Goal: Book appointment/travel/reservation

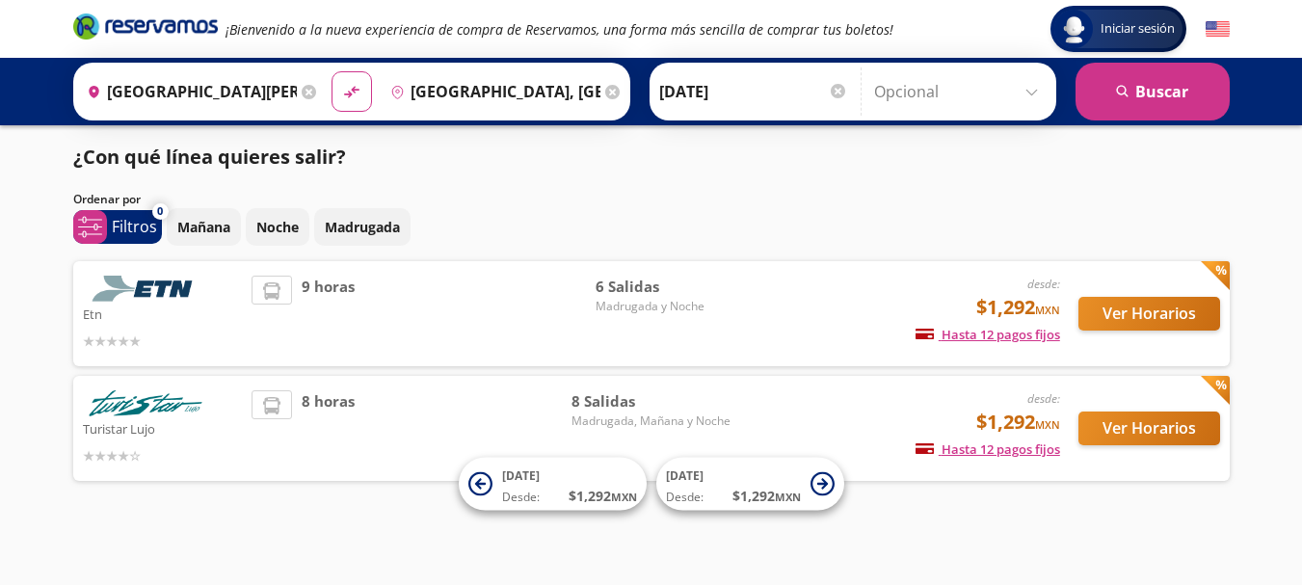
scroll to position [9, 0]
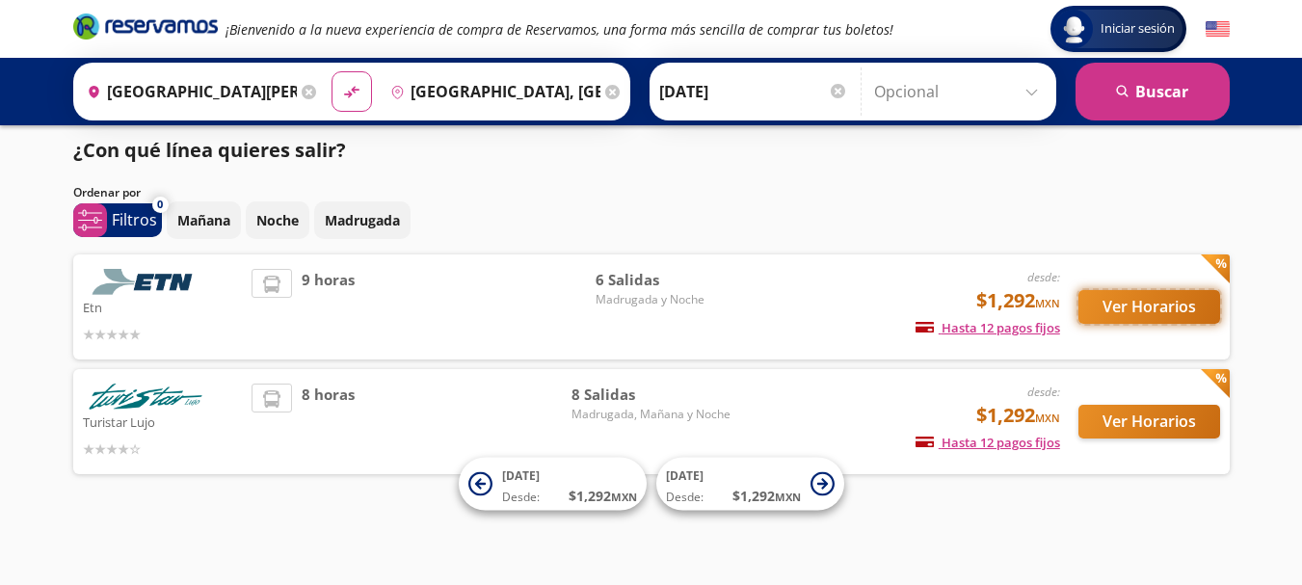
click at [1149, 307] on button "Ver Horarios" at bounding box center [1150, 307] width 142 height 34
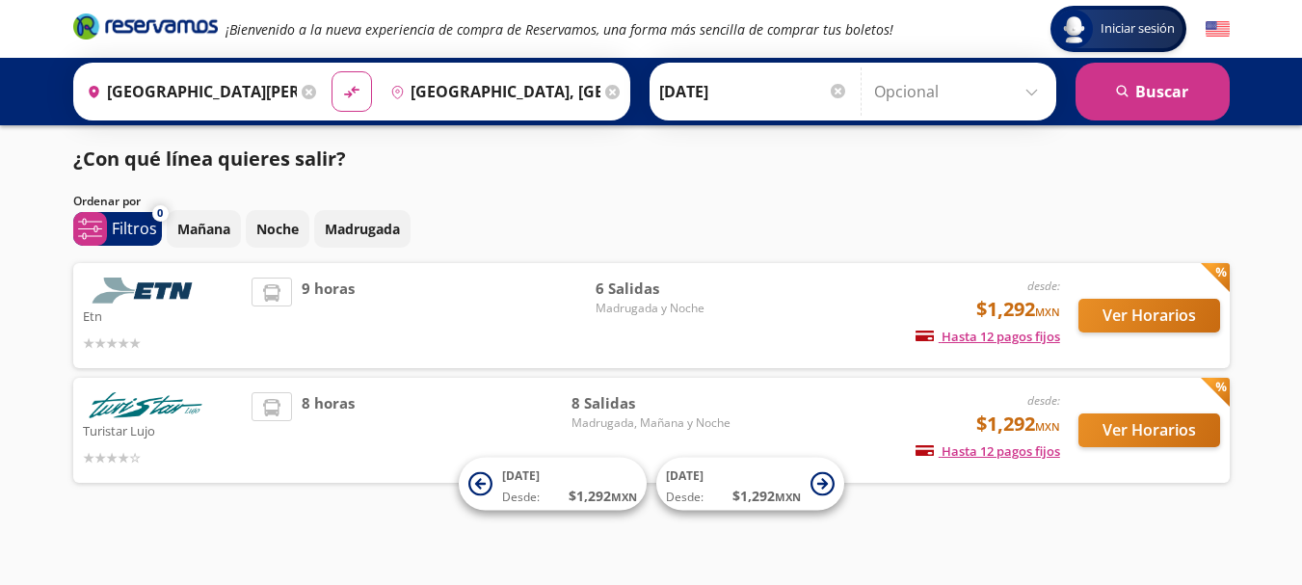
scroll to position [9, 0]
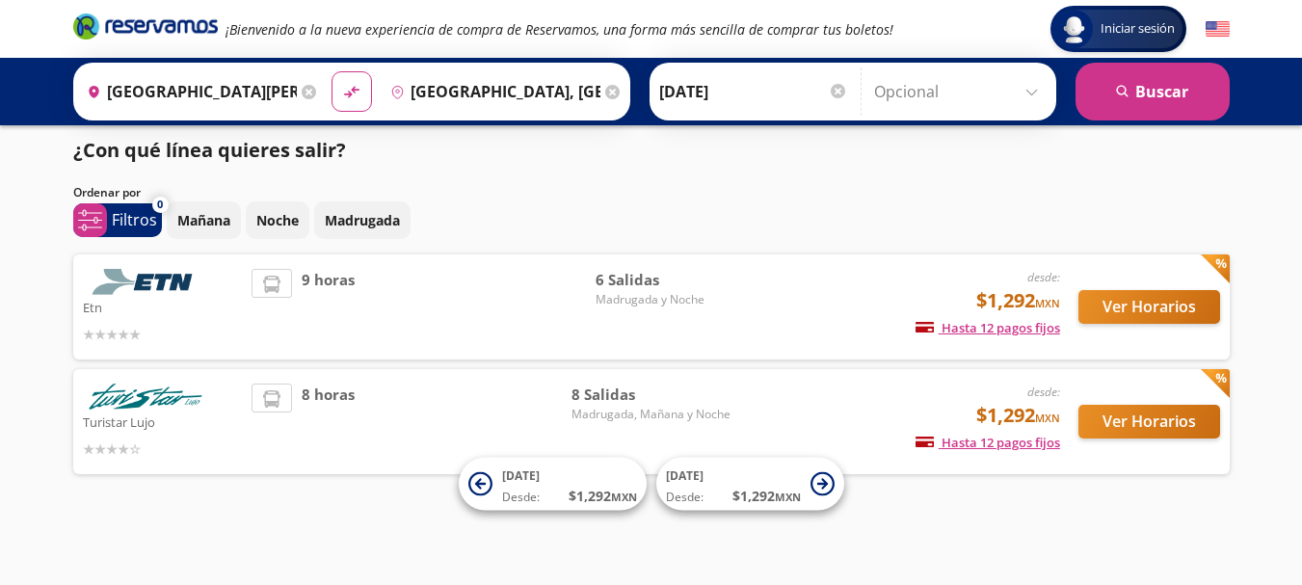
click at [367, 392] on div "8 horas" at bounding box center [412, 422] width 320 height 76
click at [1191, 425] on button "Ver Horarios" at bounding box center [1150, 422] width 142 height 34
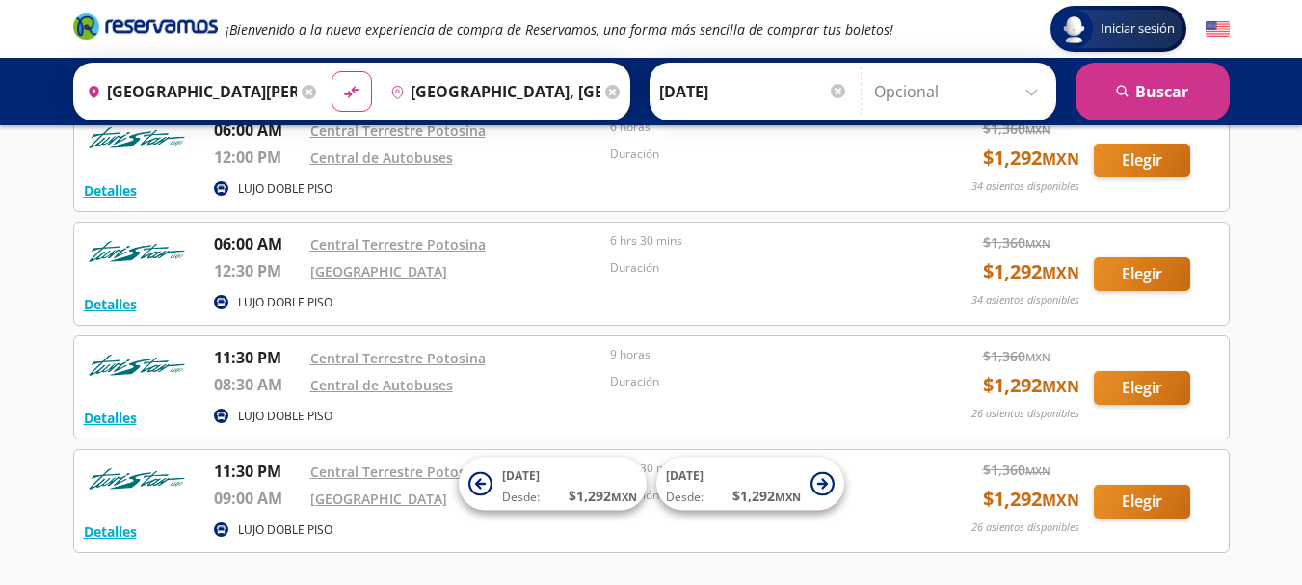
scroll to position [578, 0]
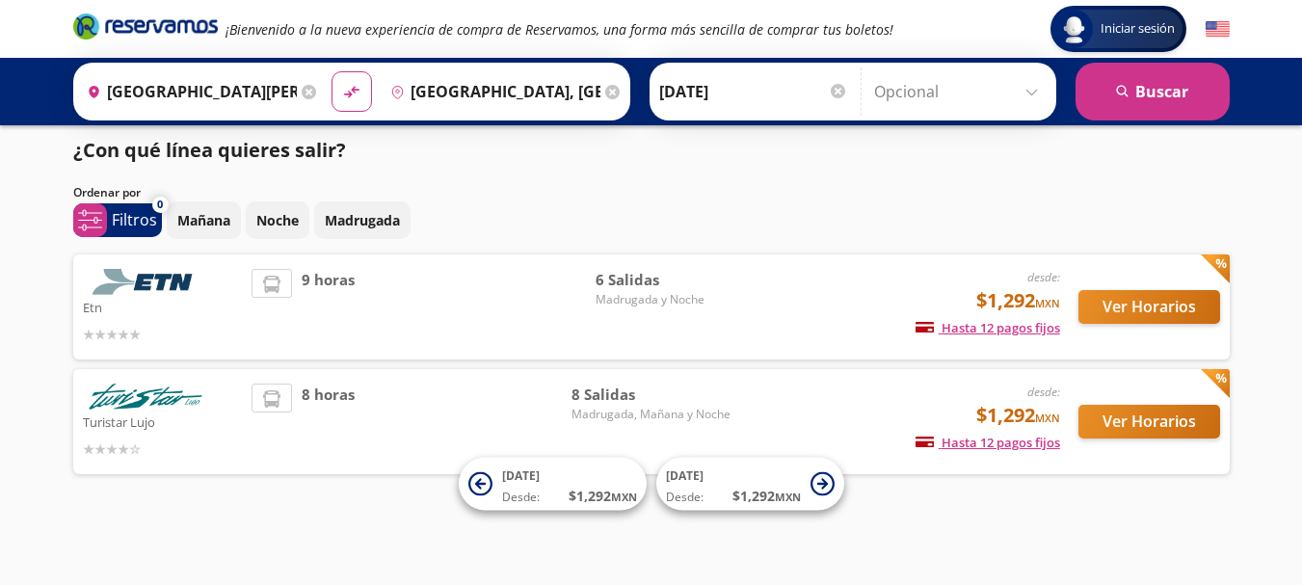
scroll to position [9, 0]
